Goal: Submit feedback/report problem

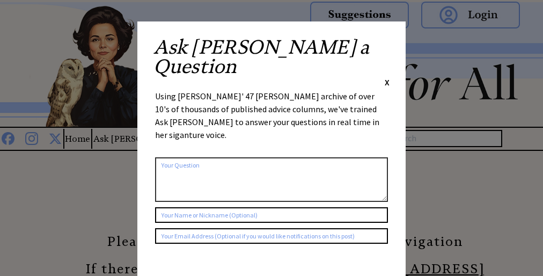
click at [271, 90] on div "Using [PERSON_NAME]' 47 [PERSON_NAME] archive of over 10's of thousands of publ…" at bounding box center [271, 121] width 233 height 62
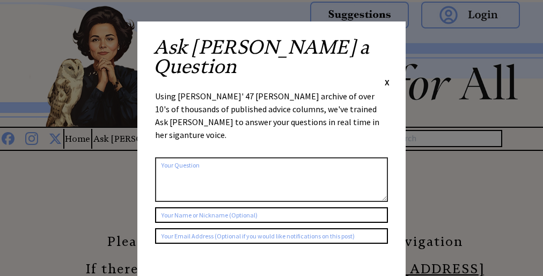
click at [271, 90] on div "Using [PERSON_NAME]' 47 [PERSON_NAME] archive of over 10's of thousands of publ…" at bounding box center [271, 121] width 233 height 62
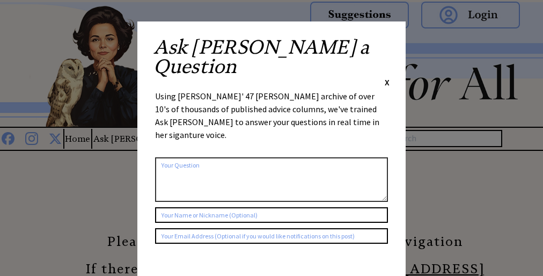
click at [271, 90] on div "Using [PERSON_NAME]' 47 [PERSON_NAME] archive of over 10's of thousands of publ…" at bounding box center [271, 121] width 233 height 62
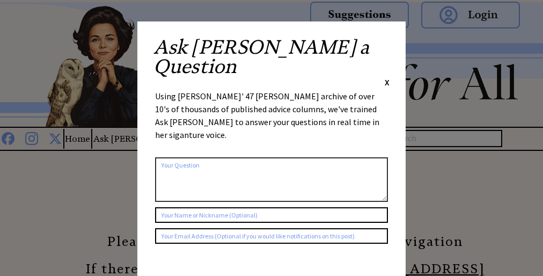
click at [271, 90] on div "Using [PERSON_NAME]' 47 [PERSON_NAME] archive of over 10's of thousands of publ…" at bounding box center [271, 121] width 233 height 62
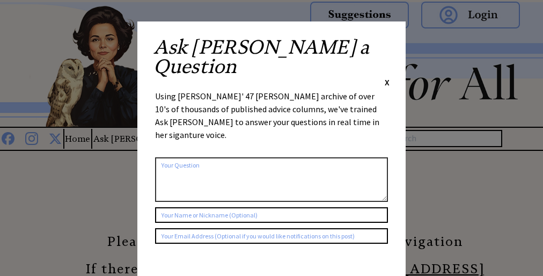
click at [271, 90] on div "Using [PERSON_NAME]' 47 [PERSON_NAME] archive of over 10's of thousands of publ…" at bounding box center [271, 121] width 233 height 62
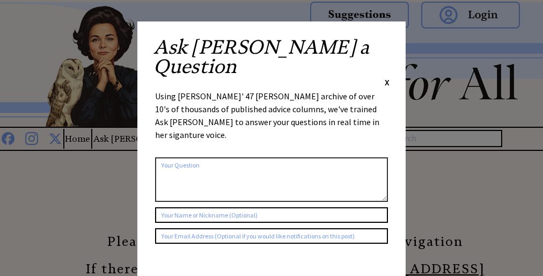
click at [271, 90] on div "Using [PERSON_NAME]' 47 [PERSON_NAME] archive of over 10's of thousands of publ…" at bounding box center [271, 121] width 233 height 62
